Goal: Find specific page/section: Find specific page/section

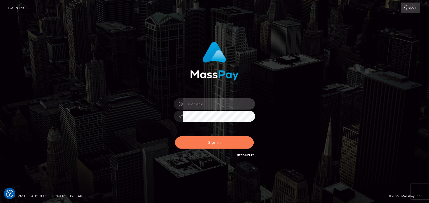
type input "Pk.es"
click at [208, 143] on button "Sign in" at bounding box center [214, 143] width 79 height 12
type input "Pk.es"
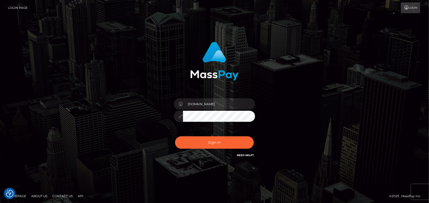
click at [15, 93] on div "Pk.es Sign in" at bounding box center [214, 102] width 429 height 205
click at [219, 144] on button "Sign in" at bounding box center [214, 143] width 79 height 12
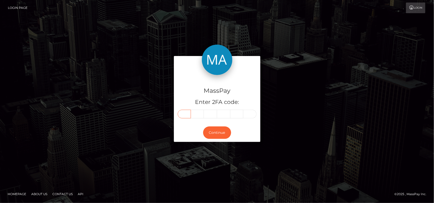
click at [184, 111] on input "text" at bounding box center [184, 114] width 13 height 9
type input "1"
type input "2"
type input "3"
type input "4"
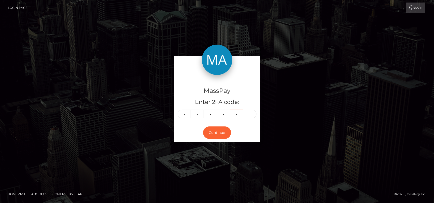
type input "6"
type input "1"
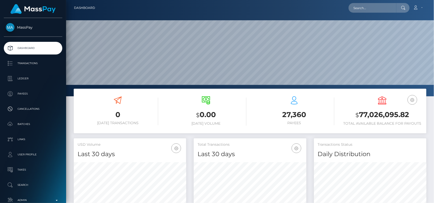
scroll to position [90, 112]
click at [360, 7] on input "text" at bounding box center [372, 8] width 48 height 10
paste input "[EMAIL_ADDRESS][DOMAIN_NAME]"
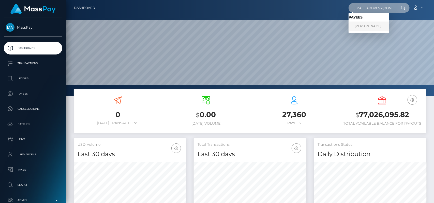
type input "lovely2468@proton.me"
click at [365, 28] on link "Lisa Quattrone" at bounding box center [368, 26] width 41 height 9
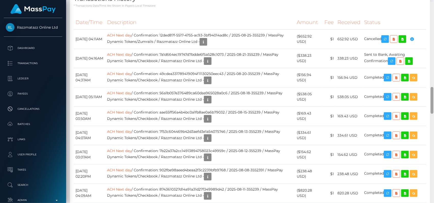
scroll to position [643, 0]
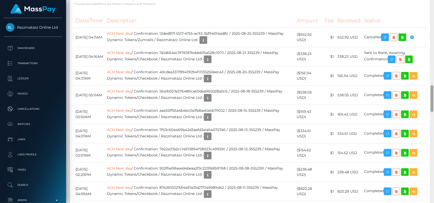
drag, startPoint x: 432, startPoint y: 27, endPoint x: 433, endPoint y: 106, distance: 78.5
click at [433, 106] on div at bounding box center [432, 102] width 4 height 204
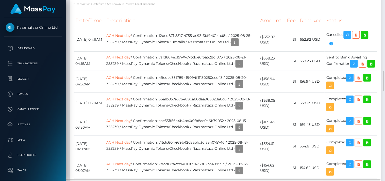
scroll to position [61, 97]
click at [331, 47] on icon "button" at bounding box center [331, 43] width 6 height 6
click at [384, 82] on div at bounding box center [383, 81] width 3 height 20
click at [333, 47] on icon "button" at bounding box center [331, 43] width 6 height 6
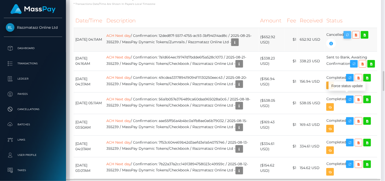
click at [351, 38] on icon "button" at bounding box center [348, 35] width 6 height 6
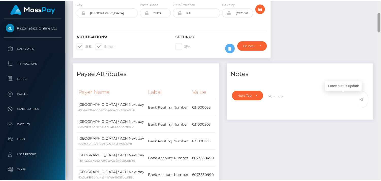
scroll to position [0, 0]
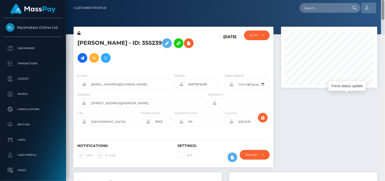
drag, startPoint x: 383, startPoint y: 77, endPoint x: 366, endPoint y: 3, distance: 76.4
click at [366, 3] on div "Customer Profile Loading... Loading..." at bounding box center [225, 90] width 319 height 181
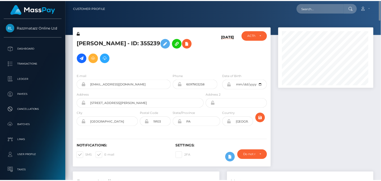
scroll to position [61, 97]
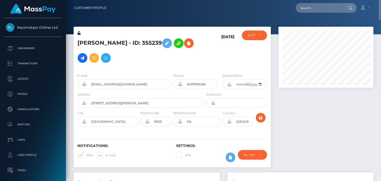
click at [170, 15] on nav "Customer Profile Loading... Loading... Account" at bounding box center [223, 8] width 315 height 16
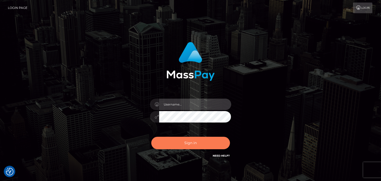
type input "[DOMAIN_NAME]"
click at [198, 141] on button "Sign in" at bounding box center [190, 143] width 79 height 12
type input "[DOMAIN_NAME]"
click at [191, 145] on button "Sign in" at bounding box center [190, 143] width 79 height 12
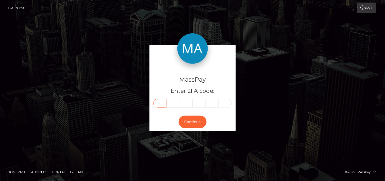
click at [159, 103] on input "text" at bounding box center [159, 103] width 13 height 9
type input "8"
type input "9"
type input "2"
type input "6"
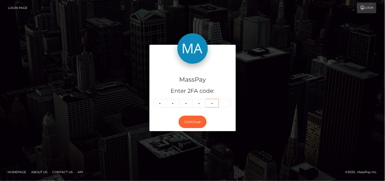
type input "0"
type input "4"
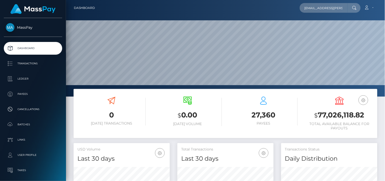
scroll to position [0, 9]
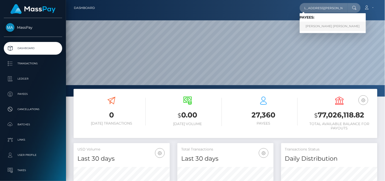
type input "[EMAIL_ADDRESS][PERSON_NAME][DOMAIN_NAME]"
click at [334, 23] on link "[PERSON_NAME] [PERSON_NAME]" at bounding box center [333, 26] width 66 height 9
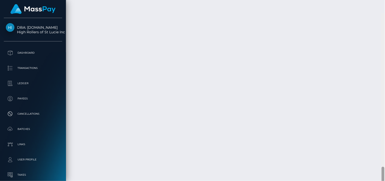
drag, startPoint x: 383, startPoint y: 22, endPoint x: 384, endPoint y: 164, distance: 142.2
click at [384, 167] on div at bounding box center [383, 177] width 3 height 21
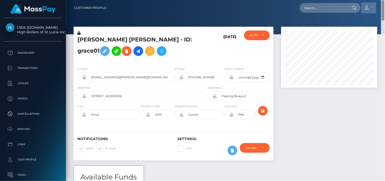
drag, startPoint x: 384, startPoint y: 156, endPoint x: 374, endPoint y: 4, distance: 153.0
click at [374, 4] on div "Customer Profile Loading... Loading..." at bounding box center [225, 90] width 319 height 181
